Goal: Book appointment/travel/reservation

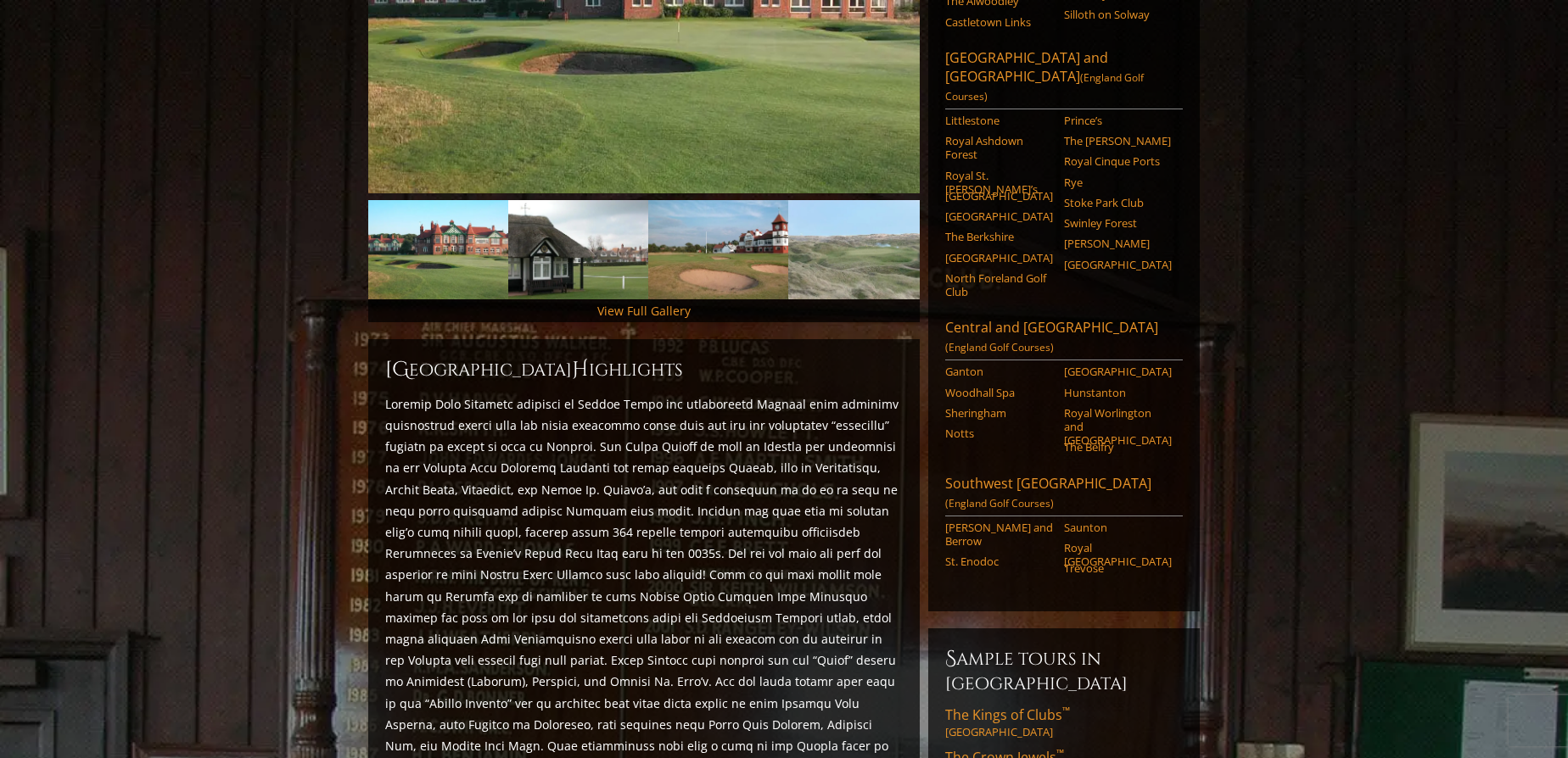
scroll to position [206, 0]
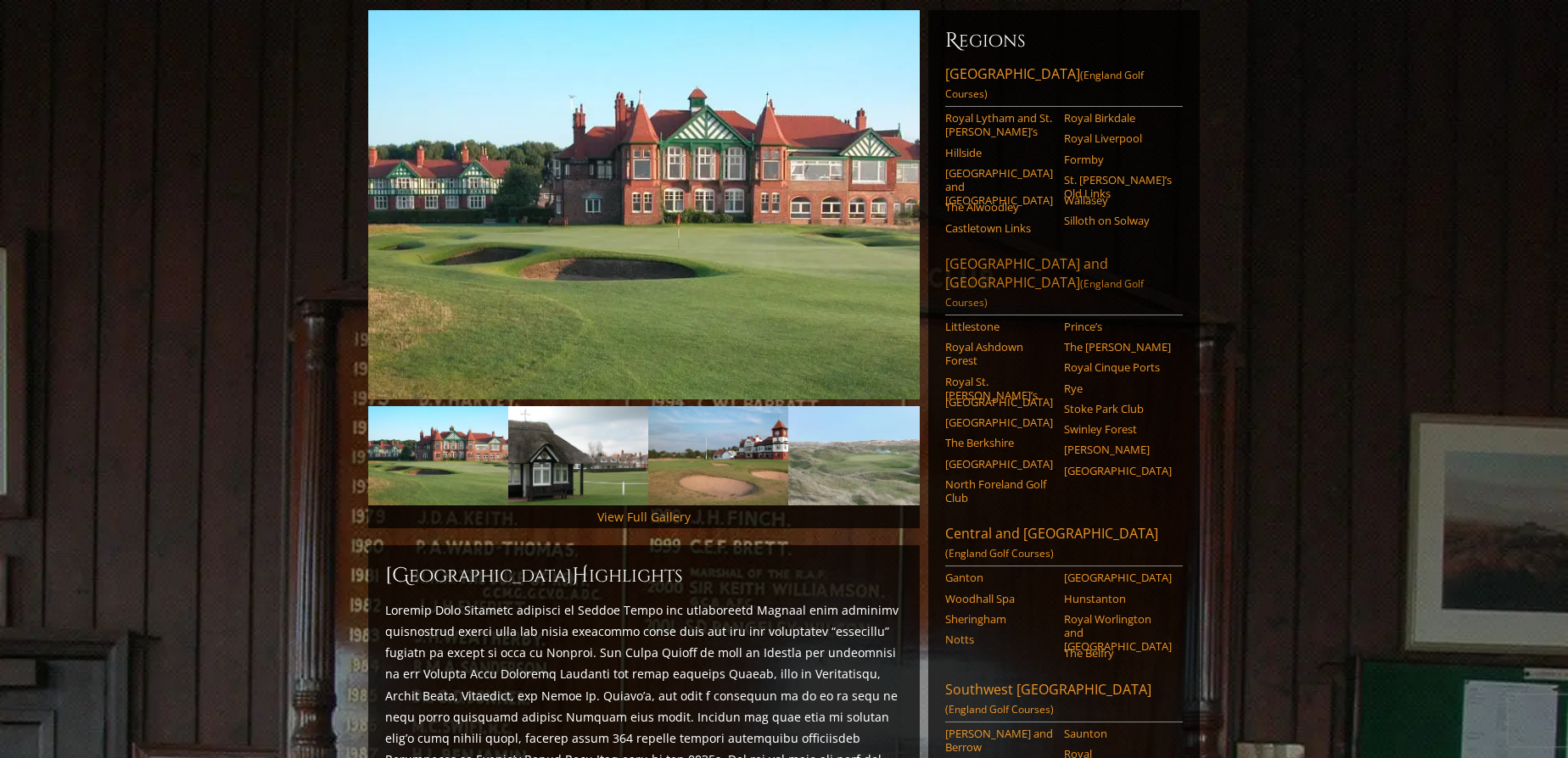
click at [1020, 255] on link "London and Southeast England (England Golf Courses)" at bounding box center [1064, 285] width 238 height 61
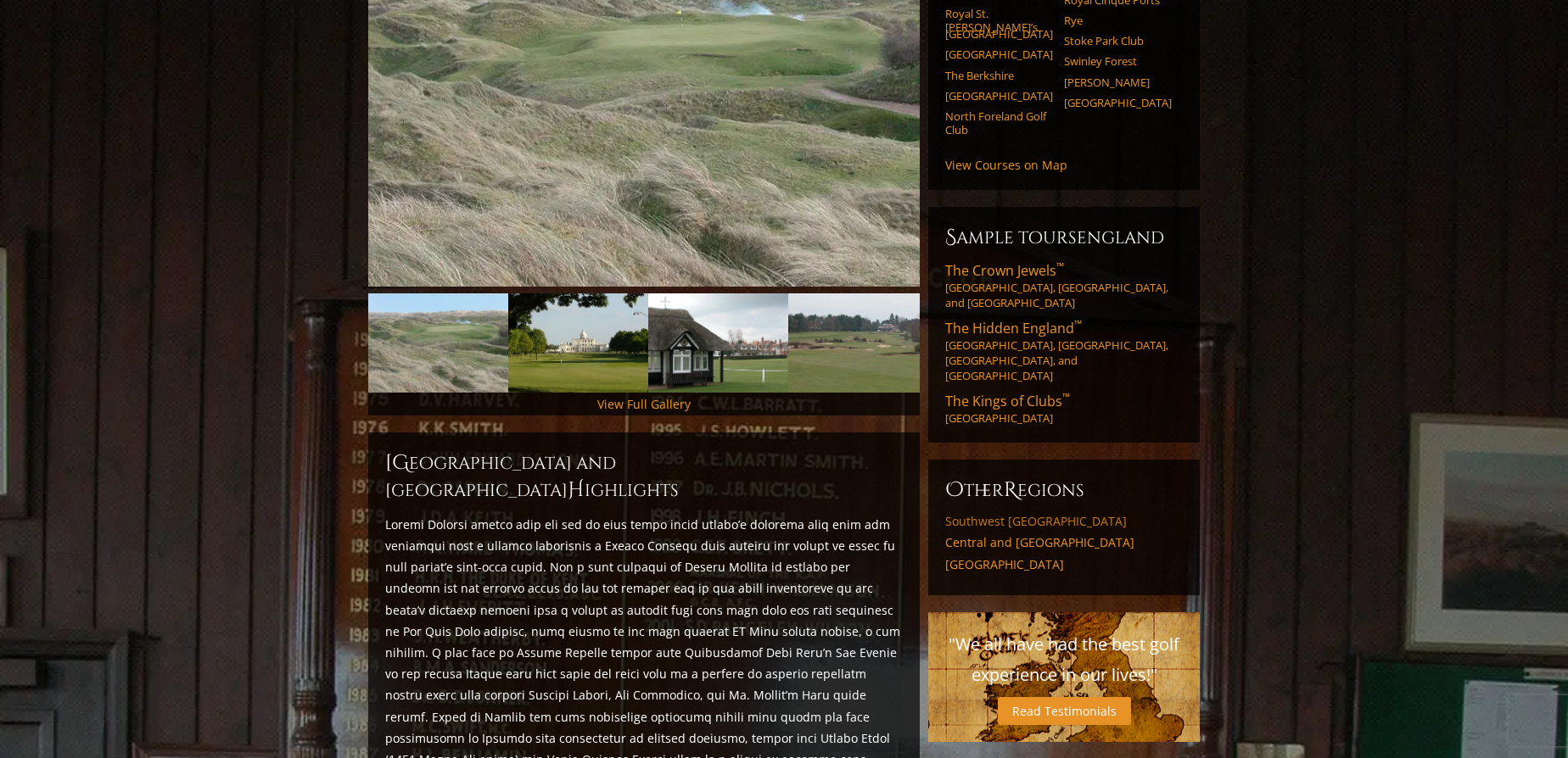
scroll to position [112, 0]
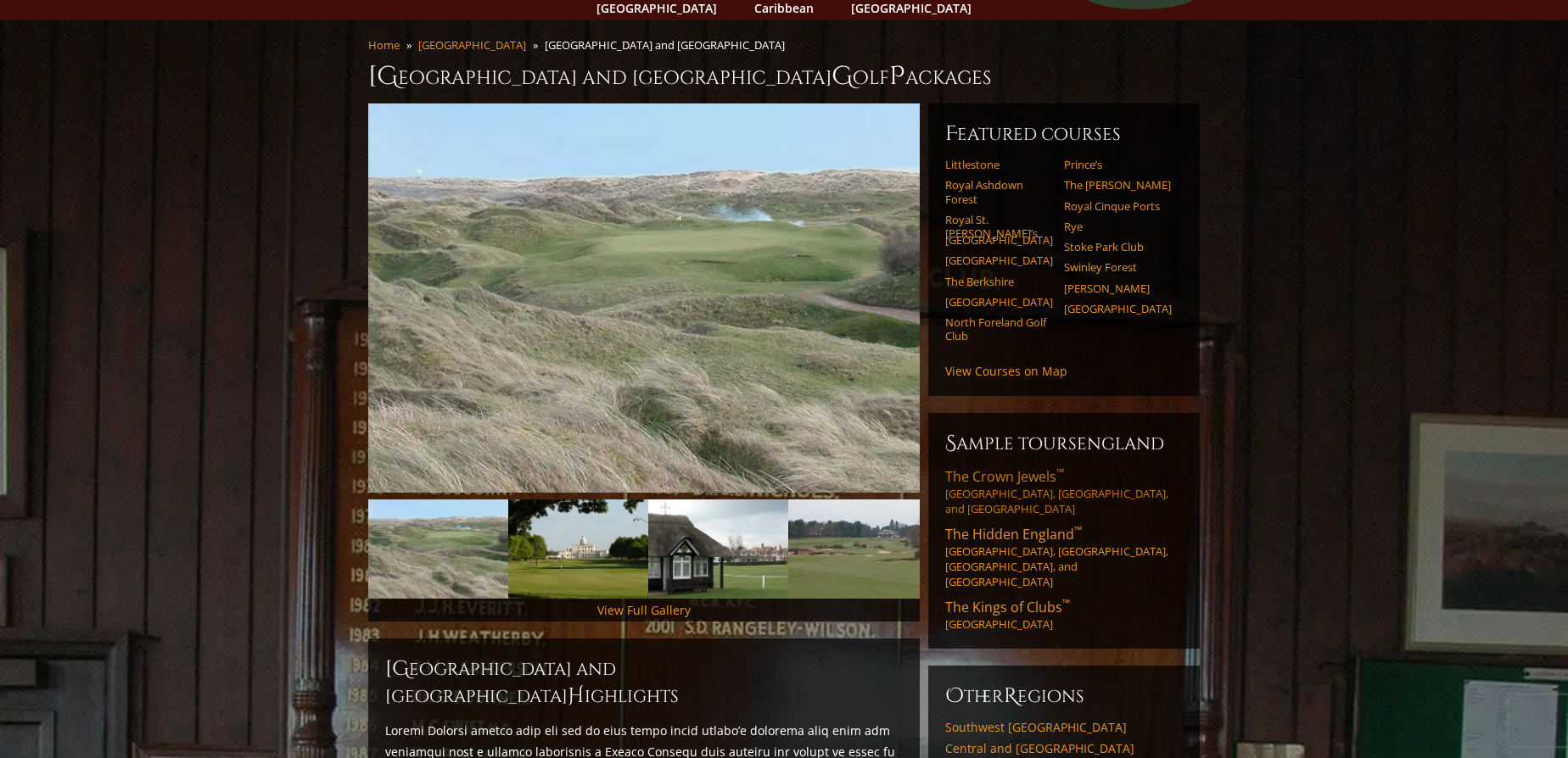
click at [994, 468] on span "The Crown Jewels ™" at bounding box center [1004, 477] width 119 height 18
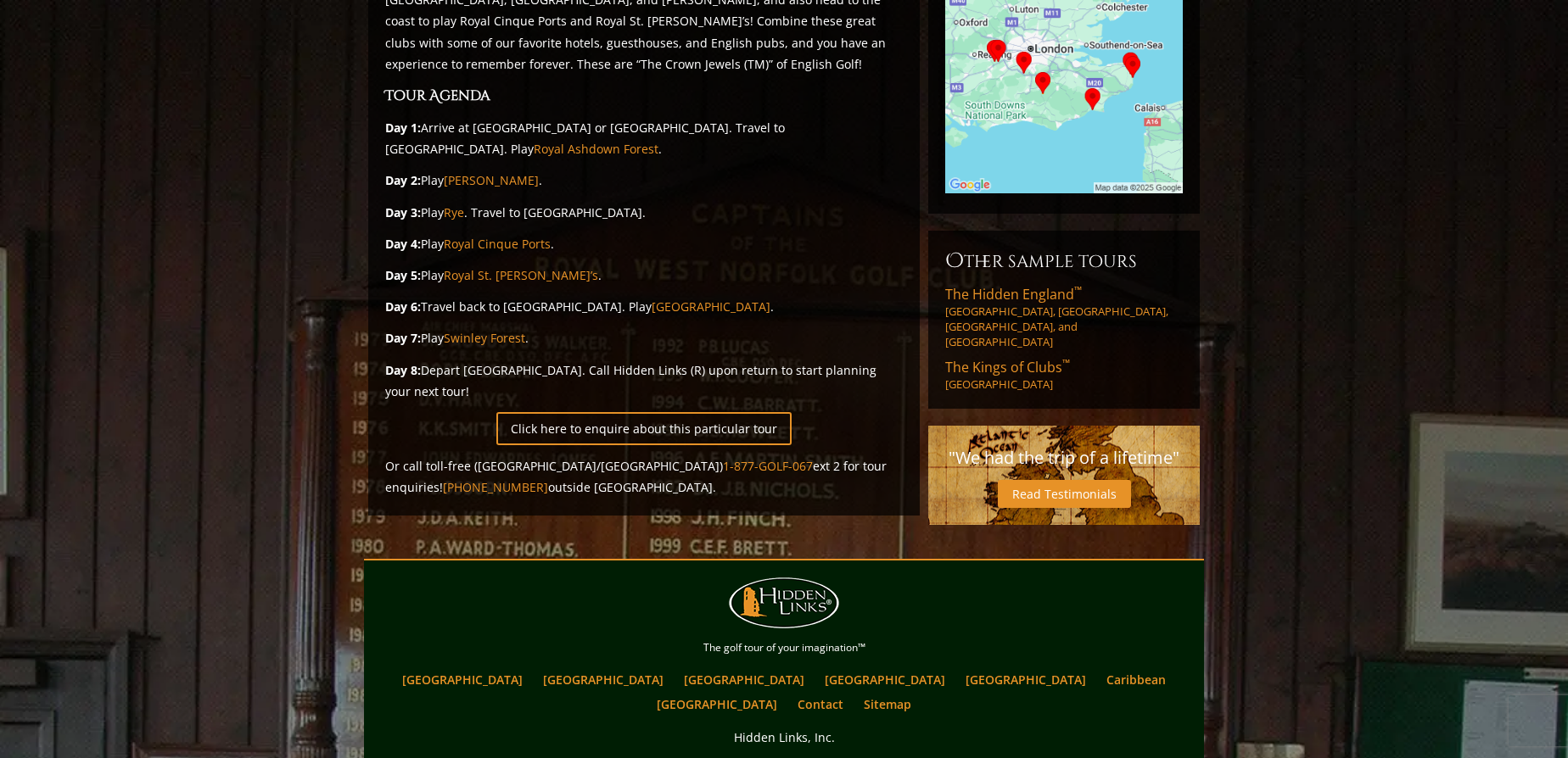
scroll to position [206, 0]
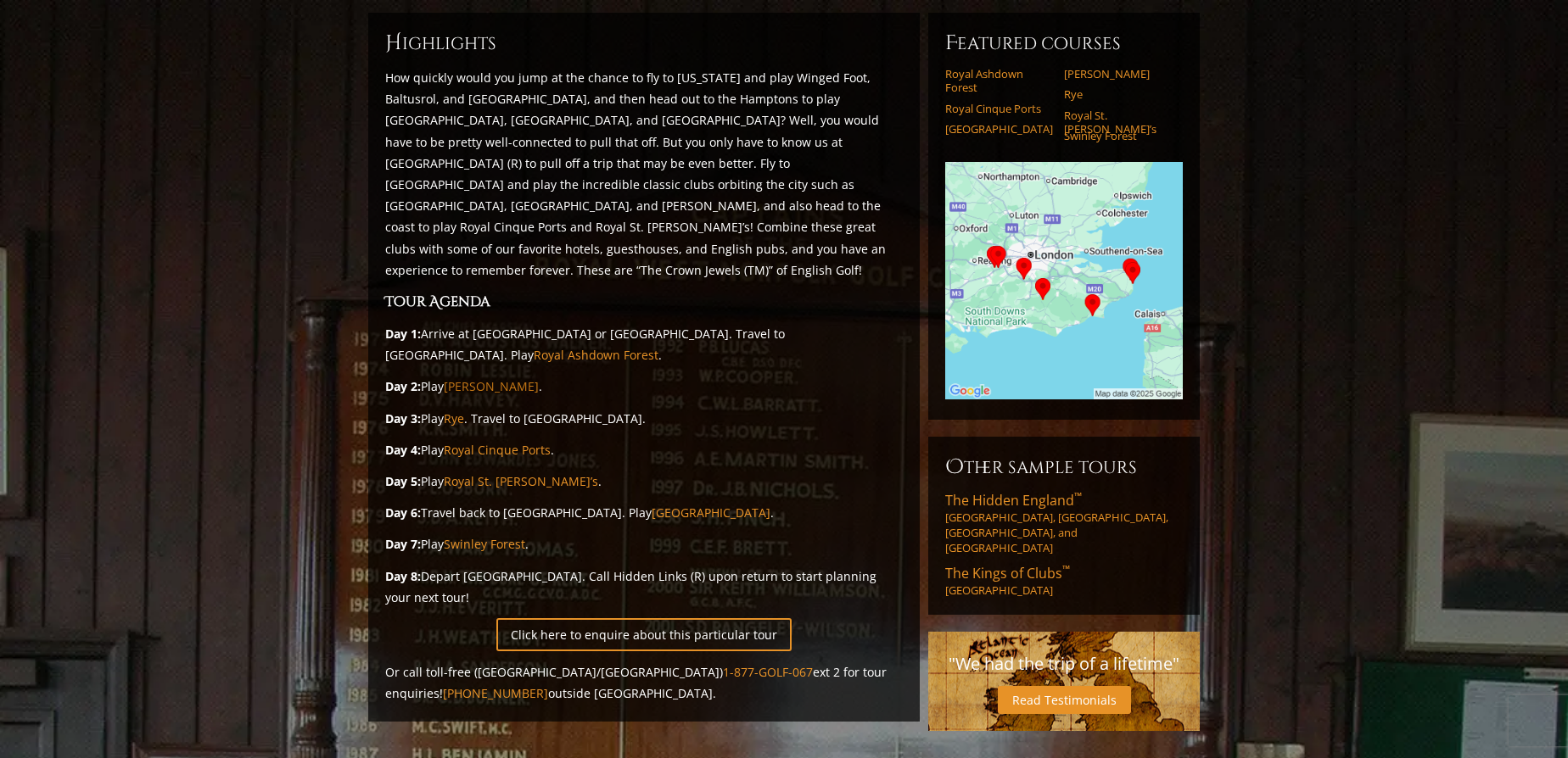
click at [484, 378] on link "[PERSON_NAME]" at bounding box center [491, 385] width 95 height 16
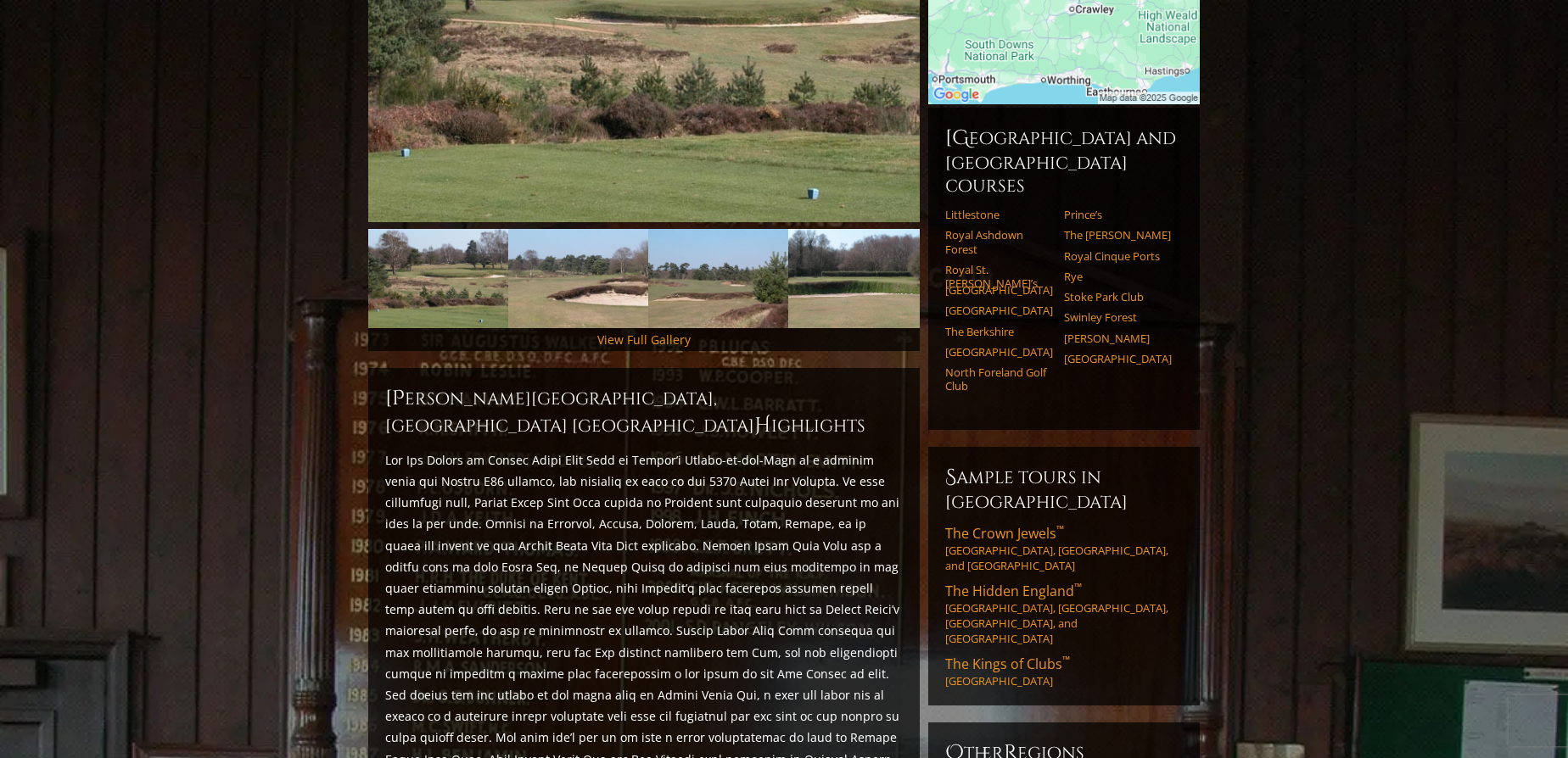
scroll to position [419, 0]
